Goal: Information Seeking & Learning: Find specific fact

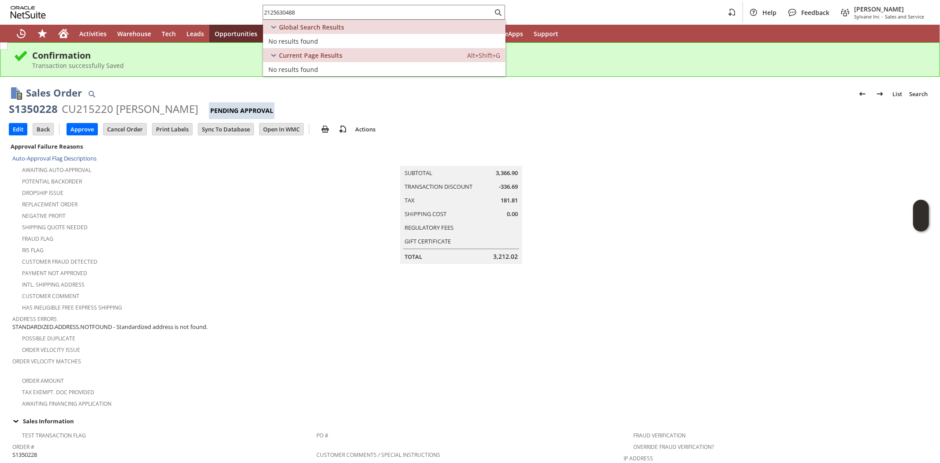
drag, startPoint x: 59, startPoint y: 44, endPoint x: 59, endPoint y: 37, distance: 7.5
click at [59, 43] on div "Confirmation Transaction successfully Saved" at bounding box center [470, 59] width 940 height 34
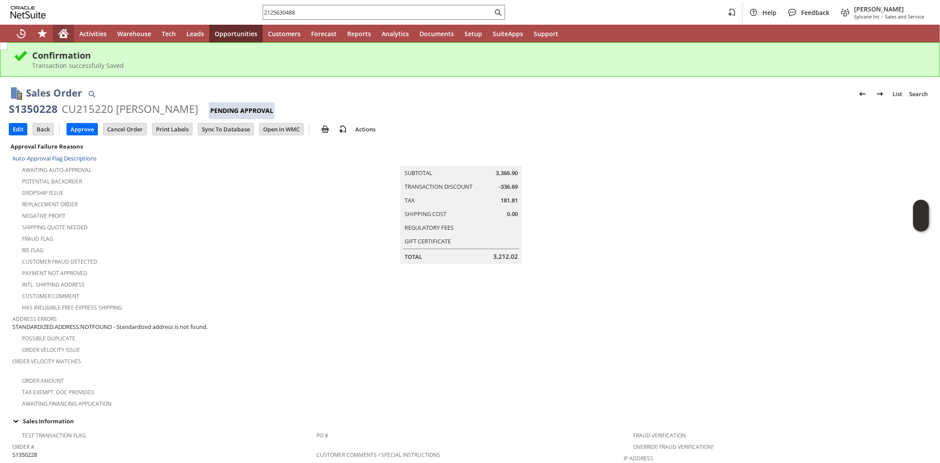
click at [59, 37] on icon "Home" at bounding box center [63, 33] width 11 height 11
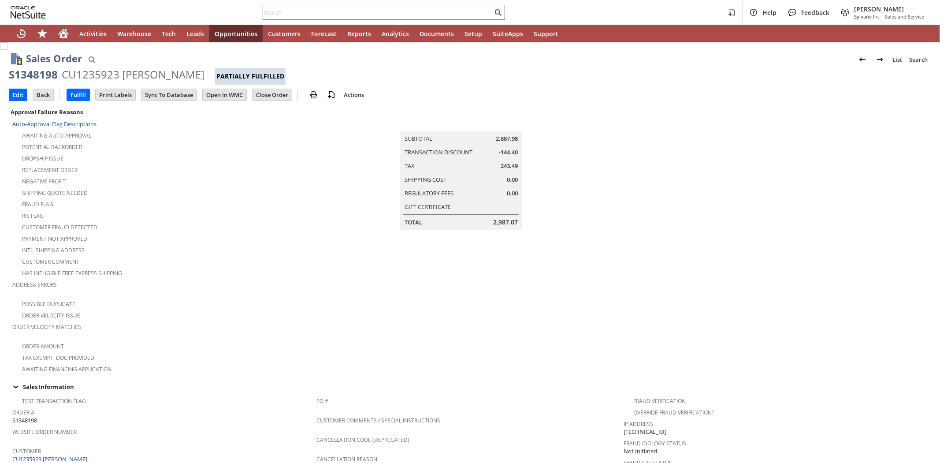
click at [86, 73] on div "CU1235923 Olivia I Coffey" at bounding box center [133, 74] width 143 height 14
copy div "CU1235923"
click at [71, 29] on div "Home" at bounding box center [63, 34] width 21 height 18
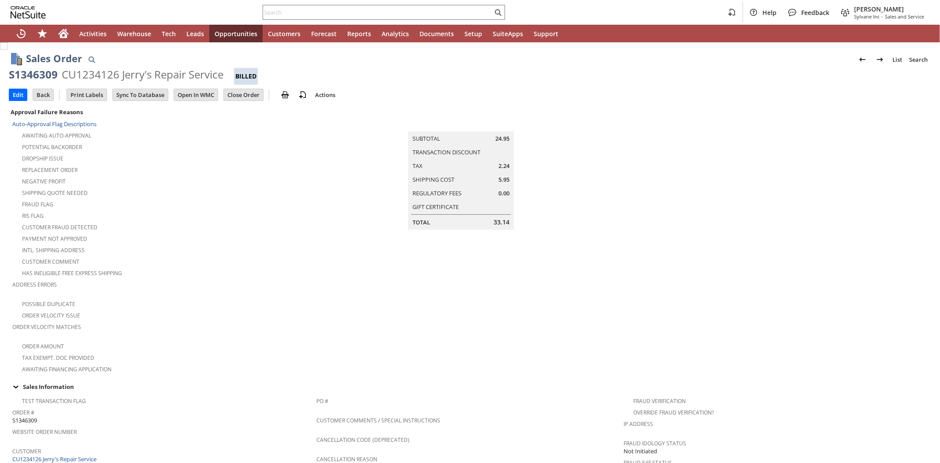
scroll to position [396, 0]
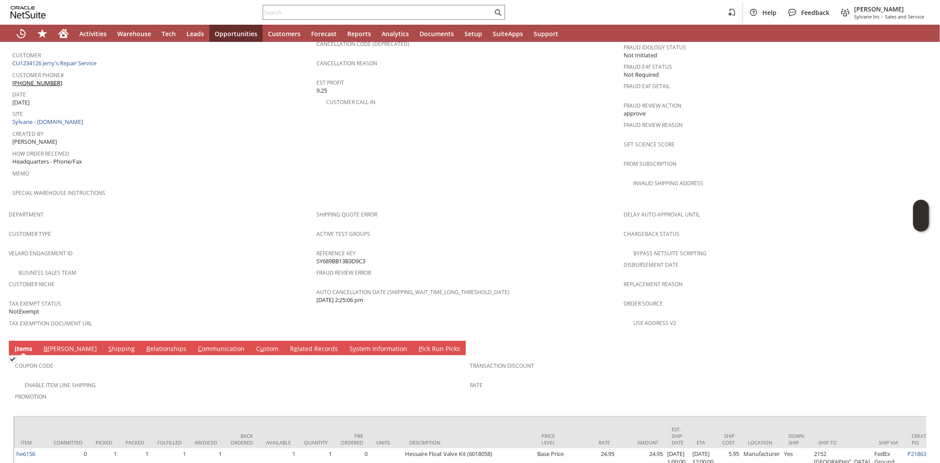
click at [106, 344] on link "S hipping" at bounding box center [121, 349] width 31 height 10
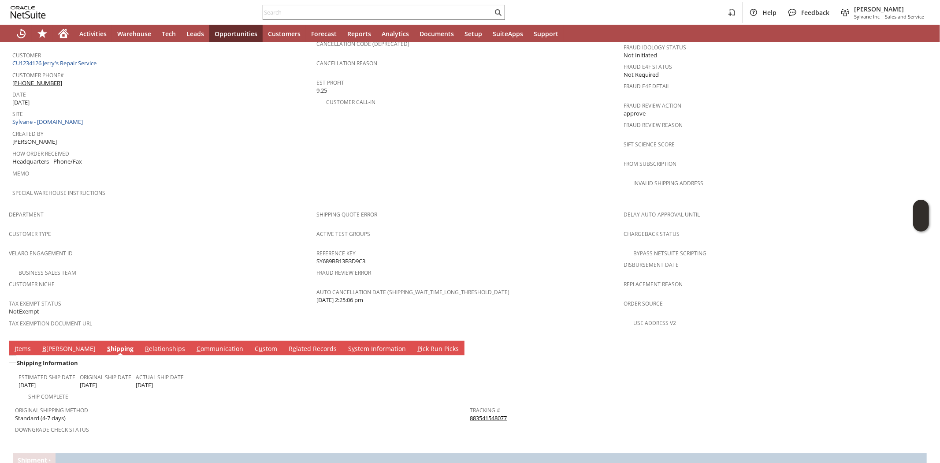
click at [489, 414] on link "883541548077" at bounding box center [488, 418] width 37 height 8
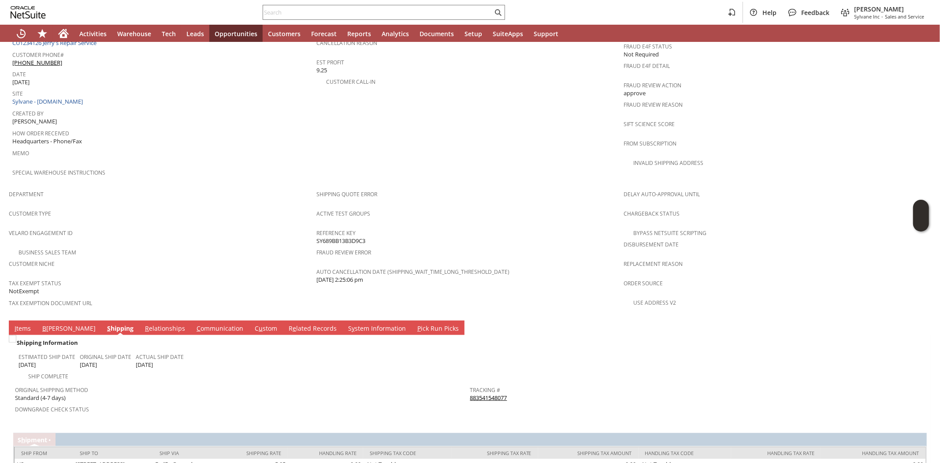
scroll to position [426, 0]
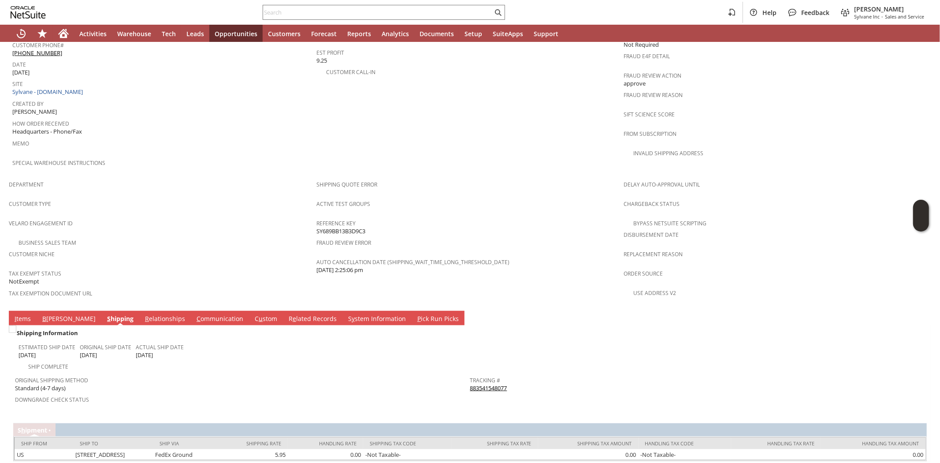
click at [476, 384] on link "883541548077" at bounding box center [488, 388] width 37 height 8
click at [139, 217] on div "Velaro Engagement ID" at bounding box center [160, 226] width 303 height 19
click at [20, 314] on link "I tems" at bounding box center [22, 319] width 21 height 10
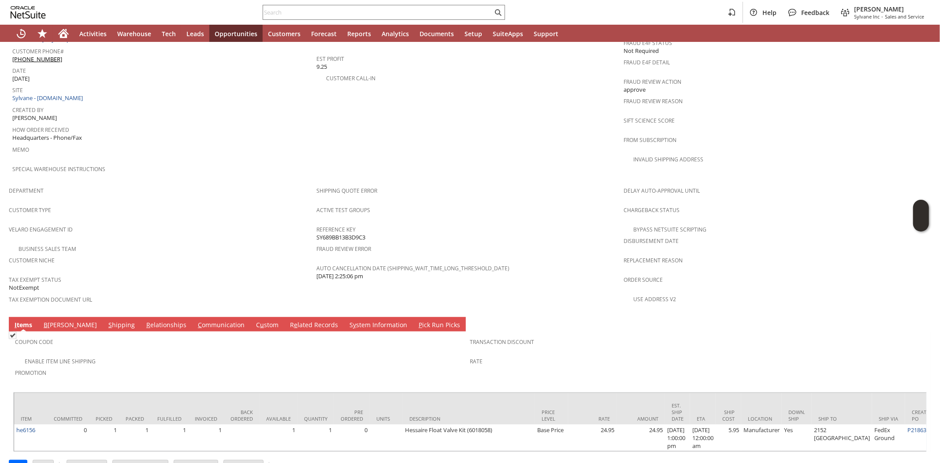
scroll to position [371, 0]
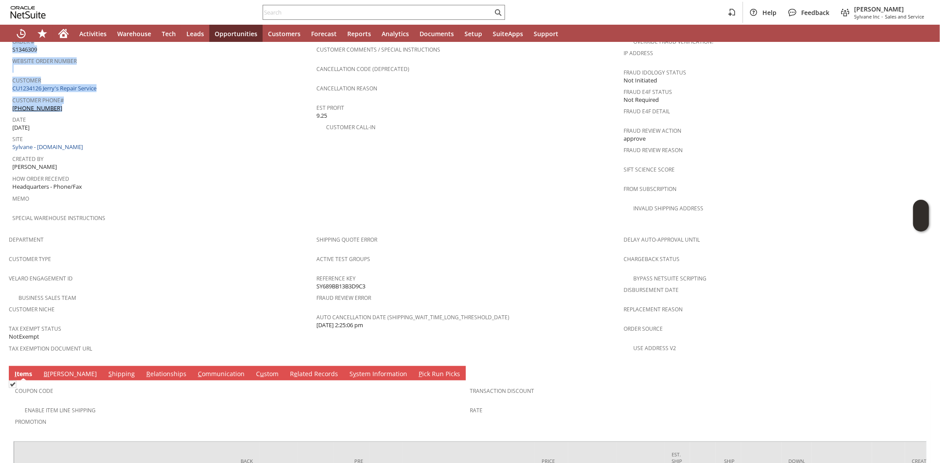
drag, startPoint x: 54, startPoint y: 91, endPoint x: 11, endPoint y: 94, distance: 42.4
click at [11, 94] on td "Test Transaction Flag Order # S1346309 Website Order Number Customer CU1234126 …" at bounding box center [163, 126] width 308 height 209
drag, startPoint x: 74, startPoint y: 92, endPoint x: 63, endPoint y: 92, distance: 10.6
click at [73, 94] on div "Customer Phone# (559) 307-2311" at bounding box center [162, 103] width 300 height 19
drag, startPoint x: 45, startPoint y: 94, endPoint x: 15, endPoint y: 92, distance: 30.5
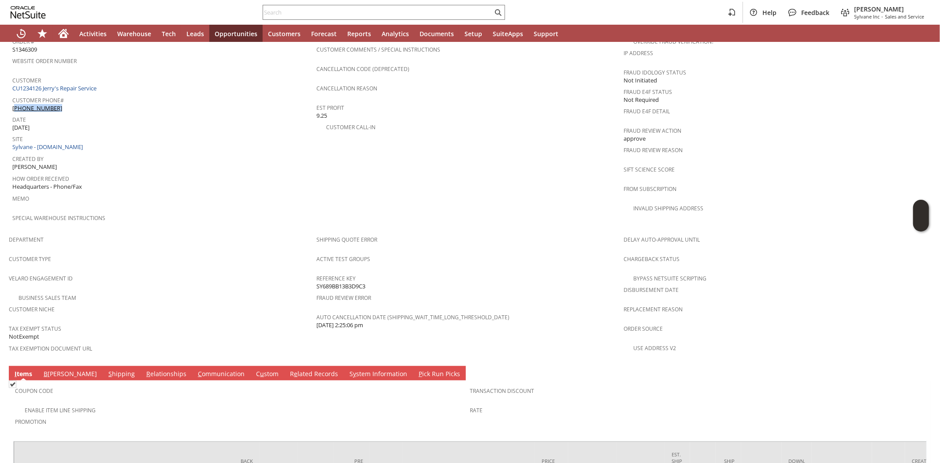
click at [14, 94] on div "Customer Phone# (559) 307-2311" at bounding box center [162, 103] width 300 height 19
copy link "559) 307-2311"
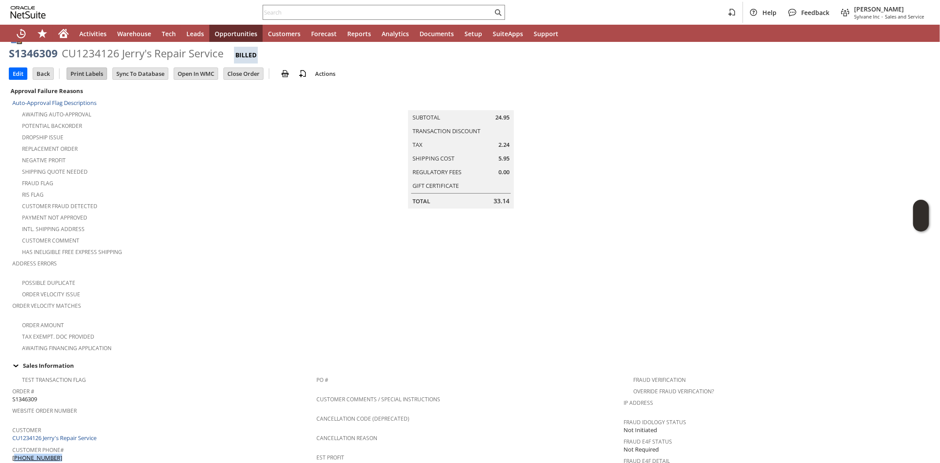
scroll to position [0, 0]
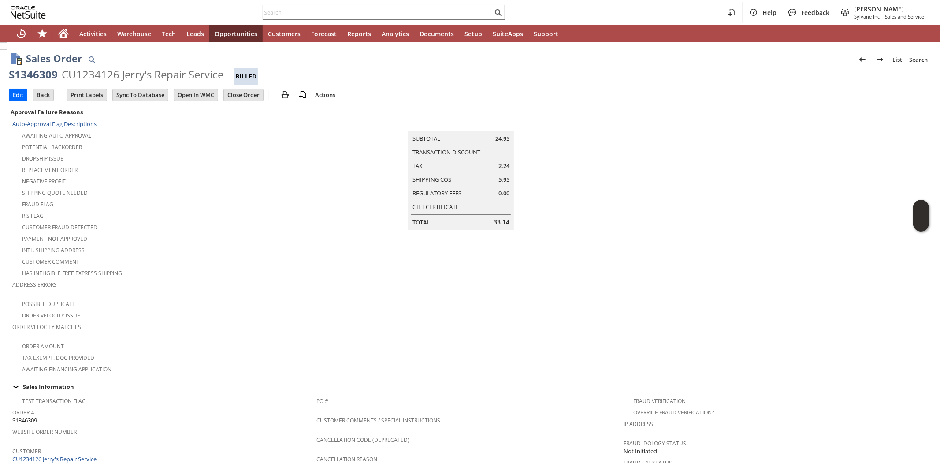
click at [74, 74] on div "CU1234126 Jerry's Repair Service" at bounding box center [143, 74] width 162 height 14
copy div "CU1234126"
click at [314, 12] on input "text" at bounding box center [378, 12] width 230 height 11
paste input "9122261430"
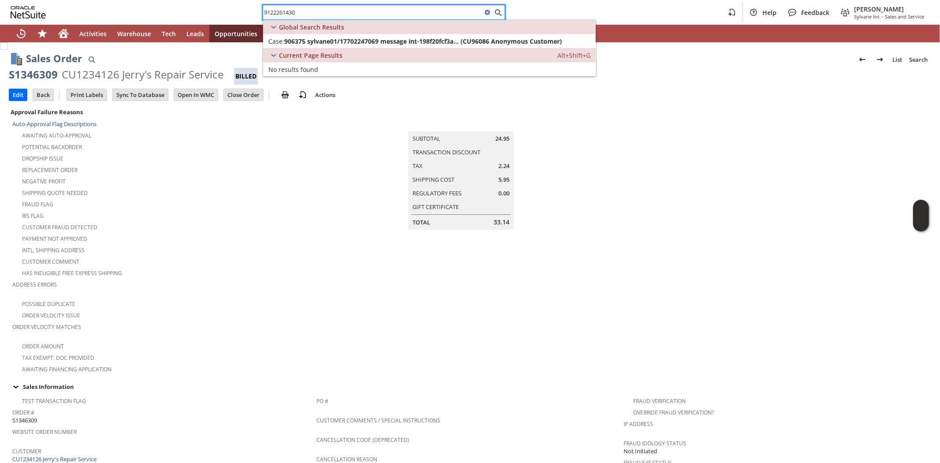
type input "9122261430"
click at [347, 200] on td "Summary Subtotal 24.95 Transaction Discount Tax 2.24 Shipping Cost 5.95 Regulat…" at bounding box center [470, 167] width 308 height 123
